Goal: Book appointment/travel/reservation

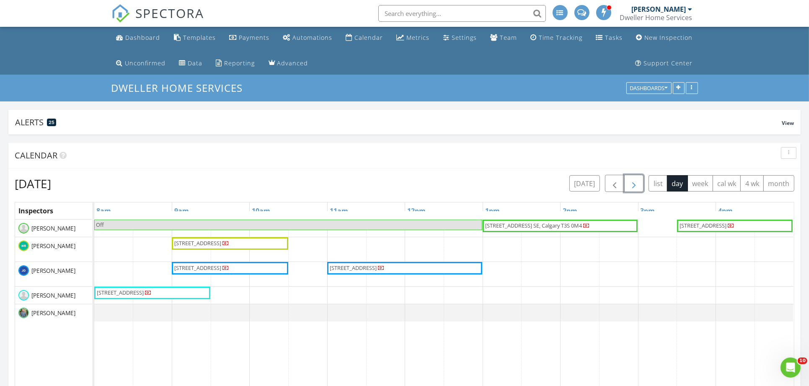
click at [637, 183] on span "button" at bounding box center [634, 183] width 10 height 10
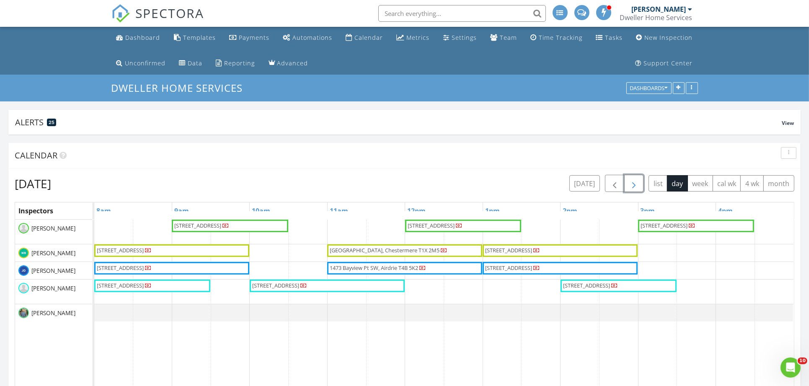
click at [637, 183] on span "button" at bounding box center [634, 183] width 10 height 10
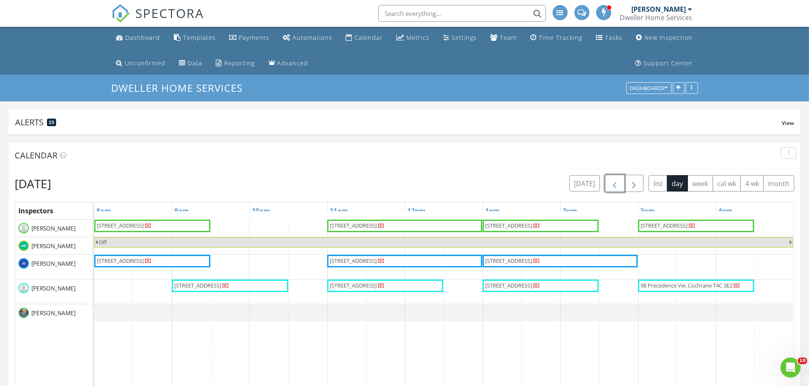
click at [617, 185] on span "button" at bounding box center [615, 183] width 10 height 10
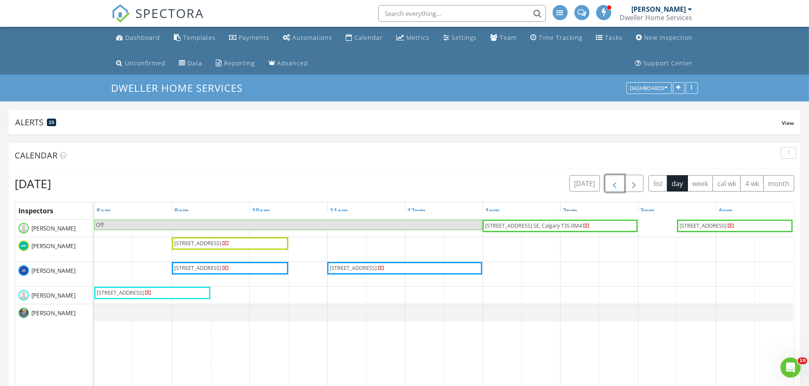
click at [617, 185] on span "button" at bounding box center [615, 183] width 10 height 10
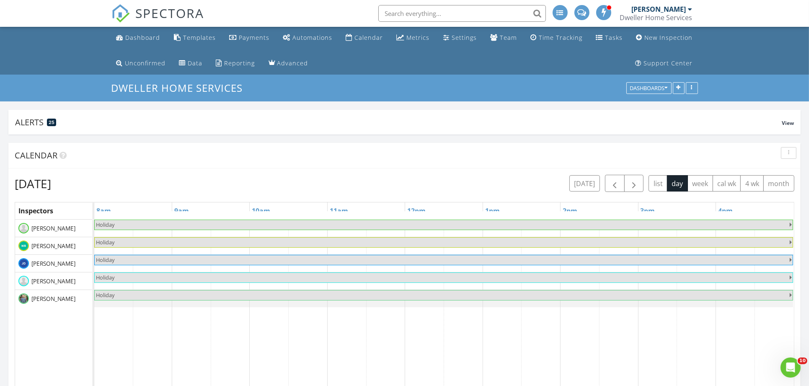
click at [647, 183] on div "[DATE] list day week cal wk 4 wk month" at bounding box center [681, 183] width 225 height 17
click at [633, 183] on span "button" at bounding box center [634, 183] width 10 height 10
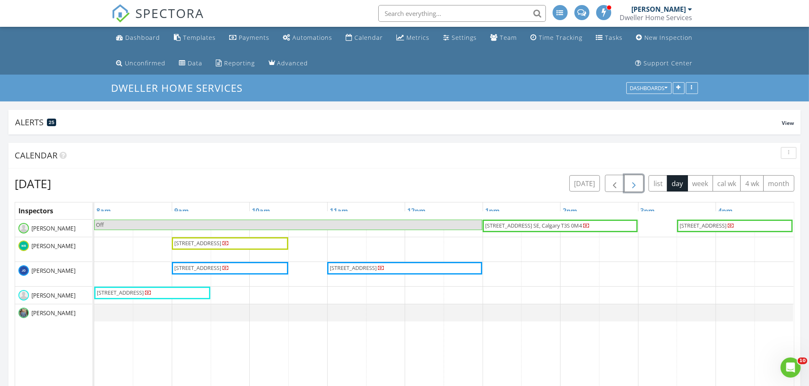
click at [635, 183] on span "button" at bounding box center [634, 183] width 10 height 10
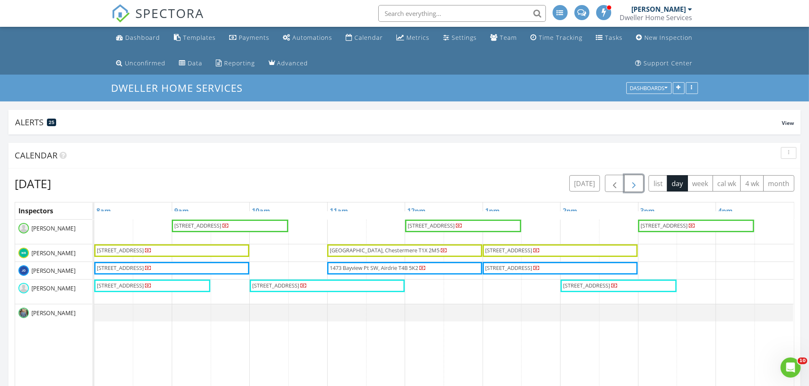
click at [635, 185] on span "button" at bounding box center [634, 183] width 10 height 10
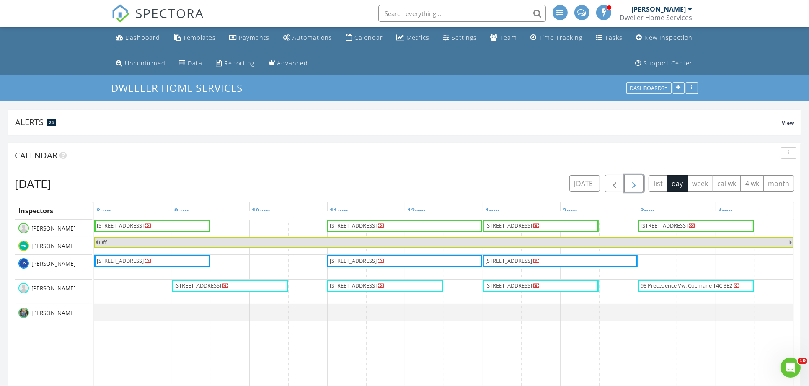
click at [635, 185] on span "button" at bounding box center [634, 183] width 10 height 10
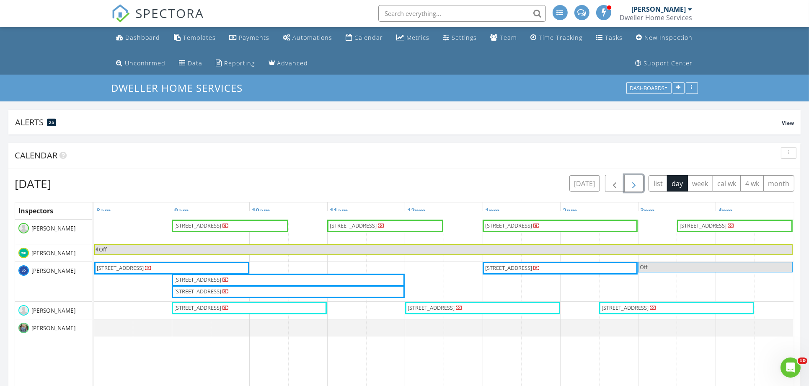
click at [635, 185] on span "button" at bounding box center [634, 183] width 10 height 10
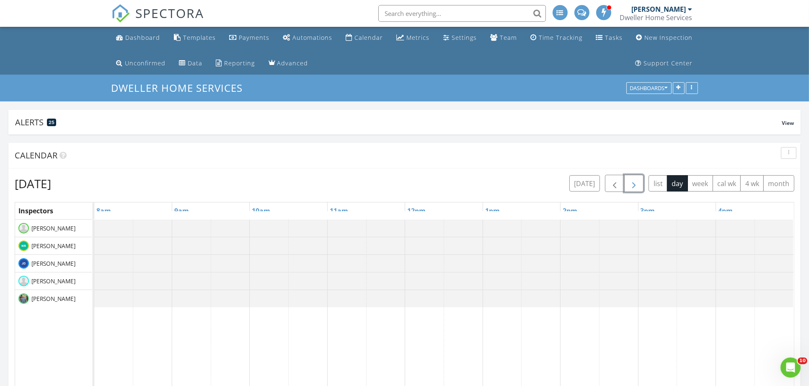
click at [635, 185] on span "button" at bounding box center [634, 183] width 10 height 10
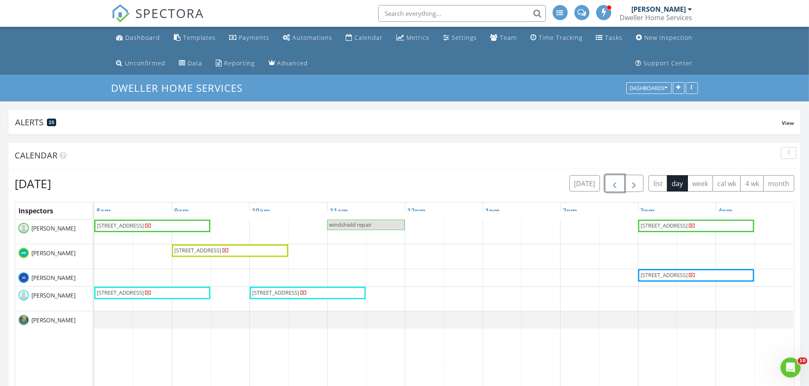
click at [617, 184] on span "button" at bounding box center [615, 183] width 10 height 10
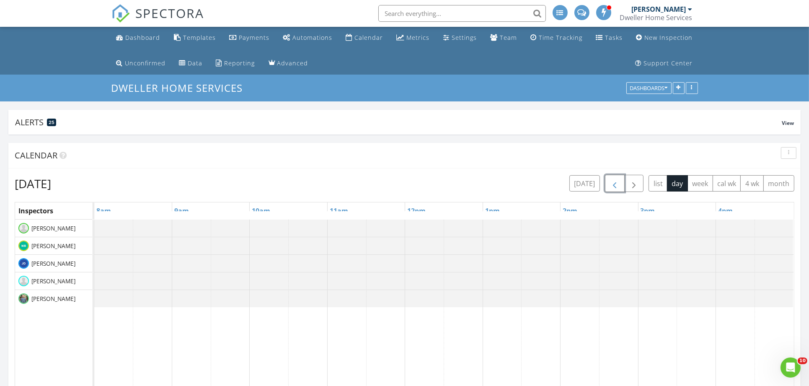
click at [617, 184] on span "button" at bounding box center [615, 183] width 10 height 10
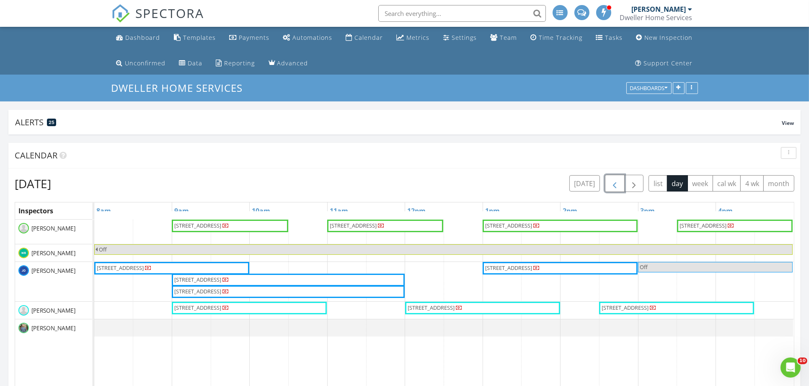
click at [617, 184] on span "button" at bounding box center [615, 183] width 10 height 10
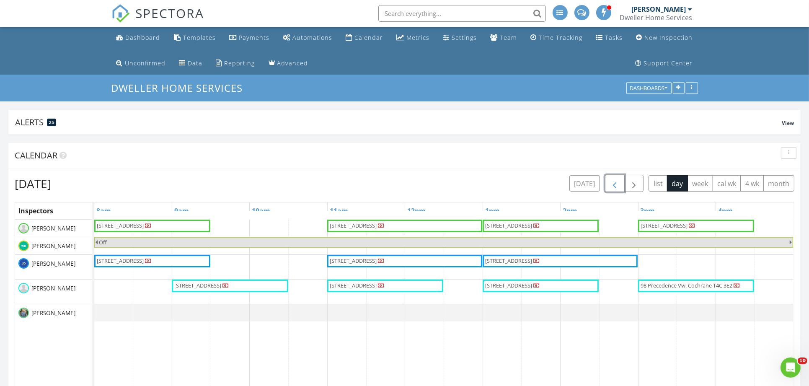
click at [617, 184] on span "button" at bounding box center [615, 183] width 10 height 10
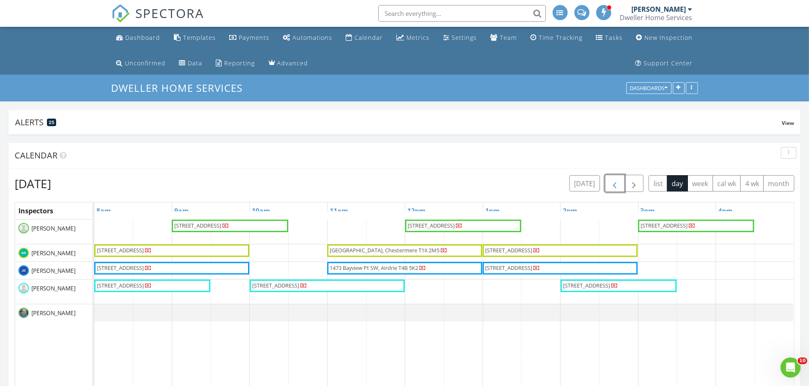
click at [613, 186] on span "button" at bounding box center [615, 183] width 10 height 10
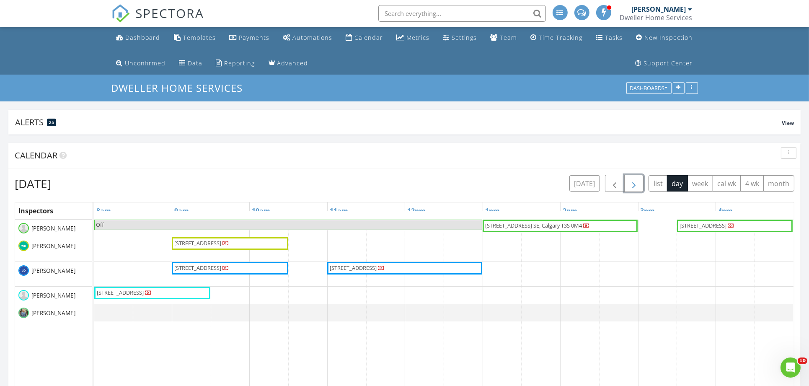
click at [635, 183] on span "button" at bounding box center [634, 183] width 10 height 10
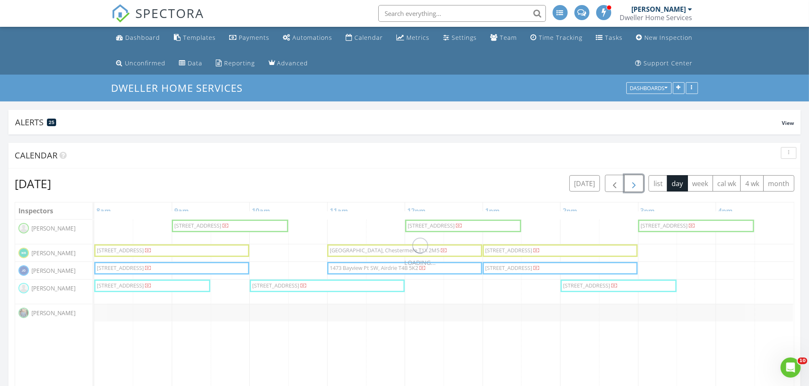
click at [635, 183] on span "button" at bounding box center [634, 183] width 10 height 10
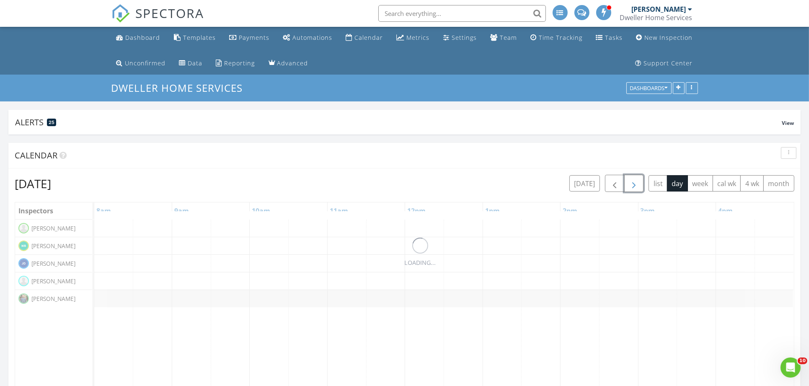
click at [635, 183] on span "button" at bounding box center [634, 183] width 10 height 10
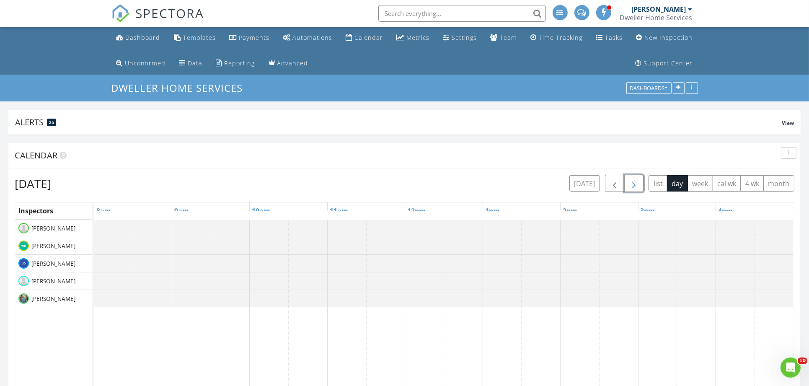
click at [635, 183] on span "button" at bounding box center [634, 183] width 10 height 10
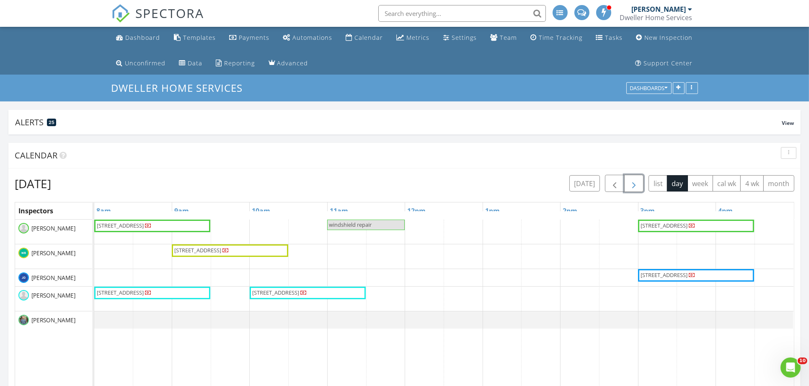
click at [635, 183] on span "button" at bounding box center [634, 183] width 10 height 10
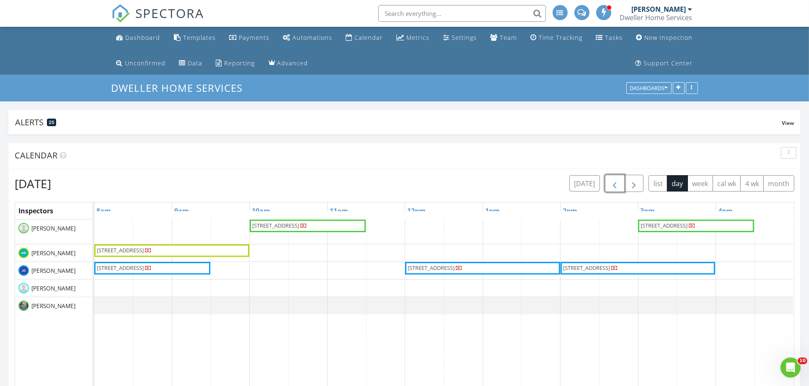
click at [618, 181] on span "button" at bounding box center [615, 183] width 10 height 10
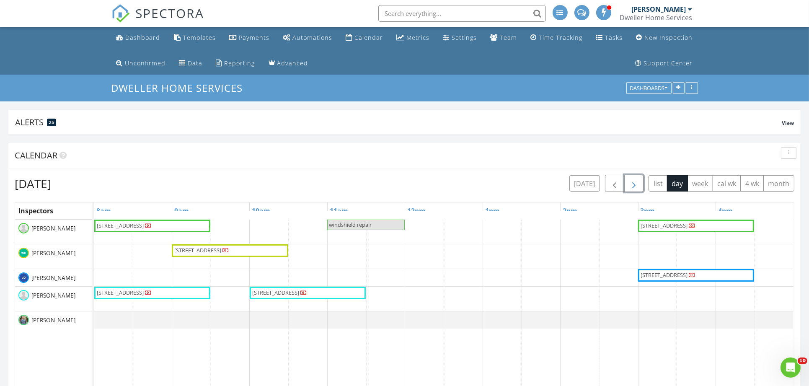
click at [638, 182] on span "button" at bounding box center [634, 183] width 10 height 10
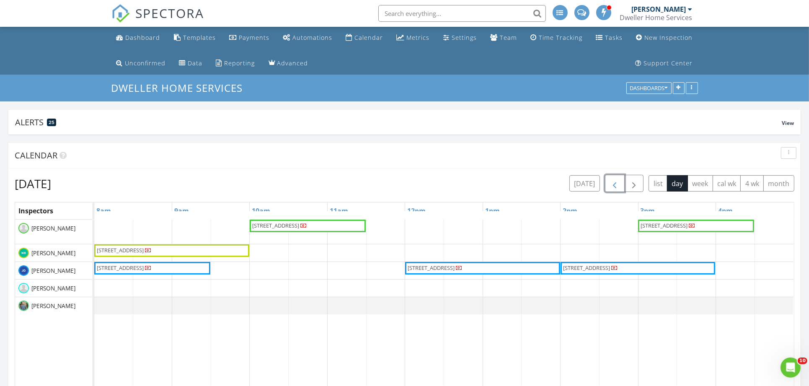
click at [615, 181] on span "button" at bounding box center [615, 183] width 10 height 10
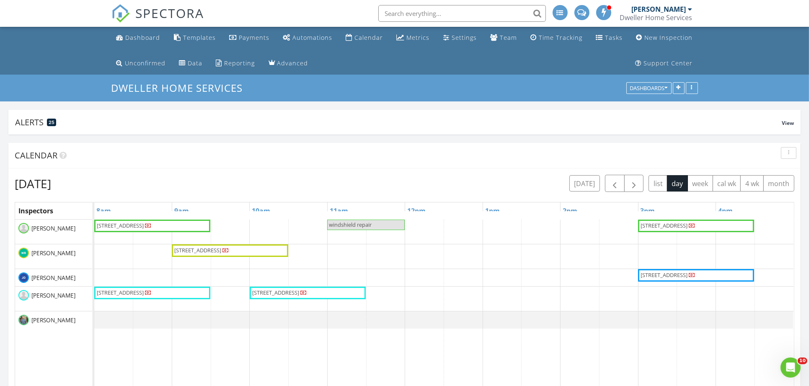
click at [535, 179] on div "[DATE] [DATE] list day week cal wk 4 wk month" at bounding box center [405, 183] width 780 height 17
click at [634, 186] on span "button" at bounding box center [634, 183] width 10 height 10
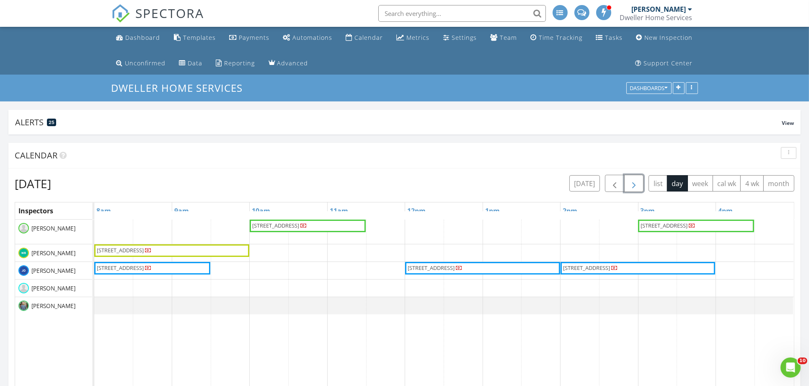
click at [634, 186] on span "button" at bounding box center [634, 183] width 10 height 10
